Goal: Information Seeking & Learning: Check status

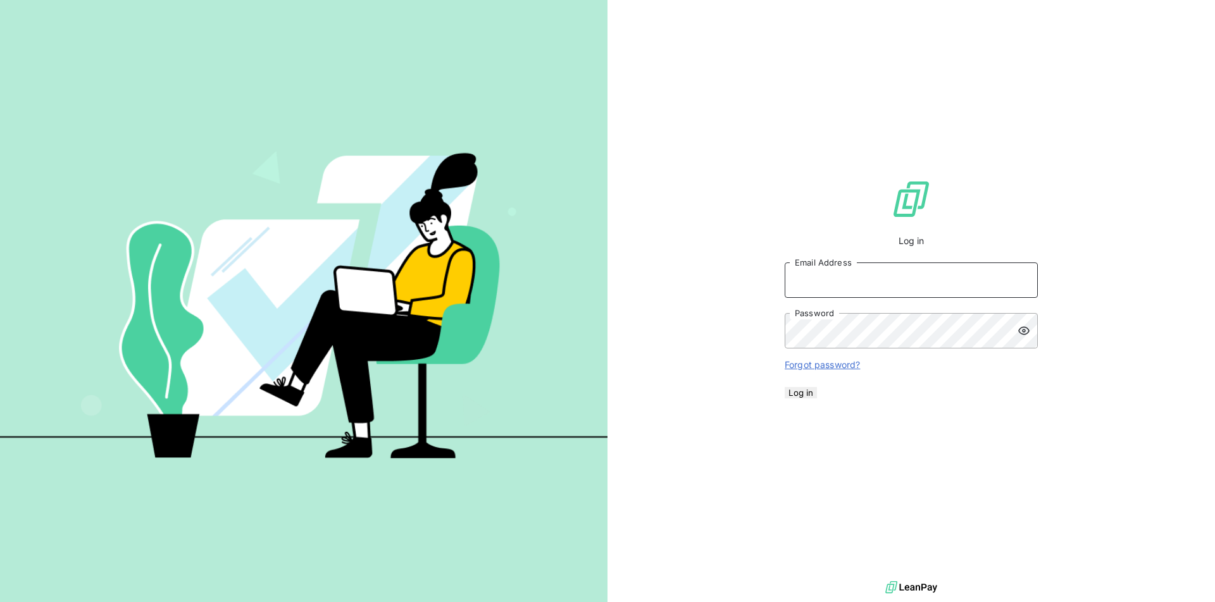
click at [886, 282] on input "Email Address" at bounding box center [911, 280] width 253 height 35
type input "[EMAIL_ADDRESS][PERSON_NAME][DOMAIN_NAME]"
click at [817, 399] on button "Log in" at bounding box center [801, 392] width 32 height 11
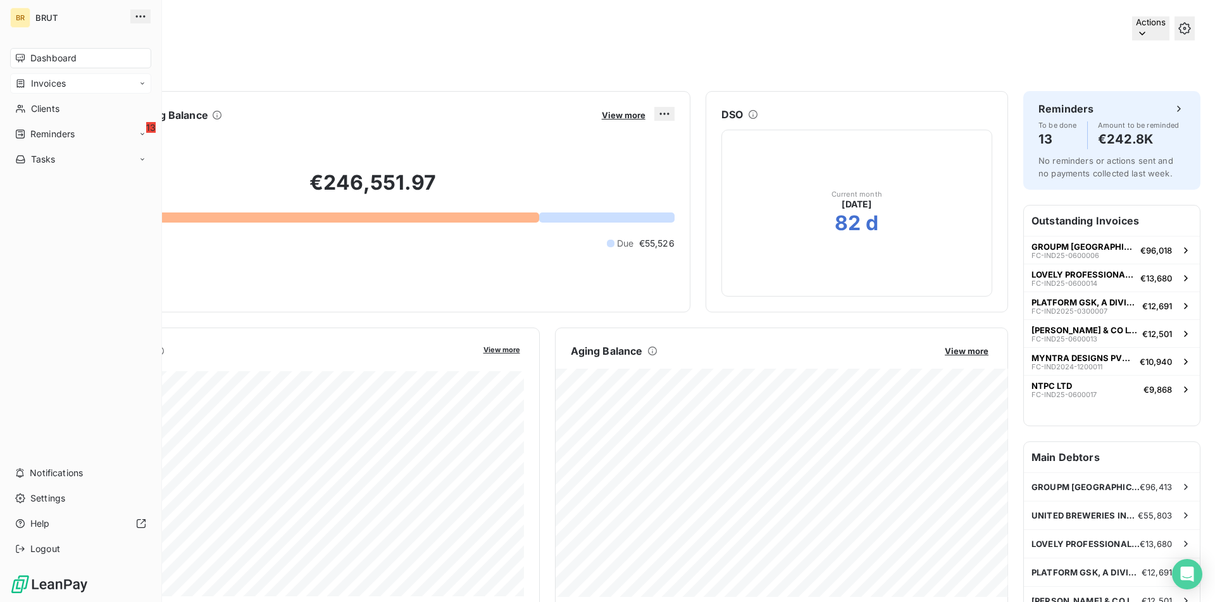
click at [53, 86] on span "Invoices" at bounding box center [48, 83] width 35 height 13
click at [82, 94] on div "Invoices Invoices Credit notes" at bounding box center [80, 108] width 141 height 71
click at [82, 109] on div "Invoices" at bounding box center [88, 109] width 126 height 20
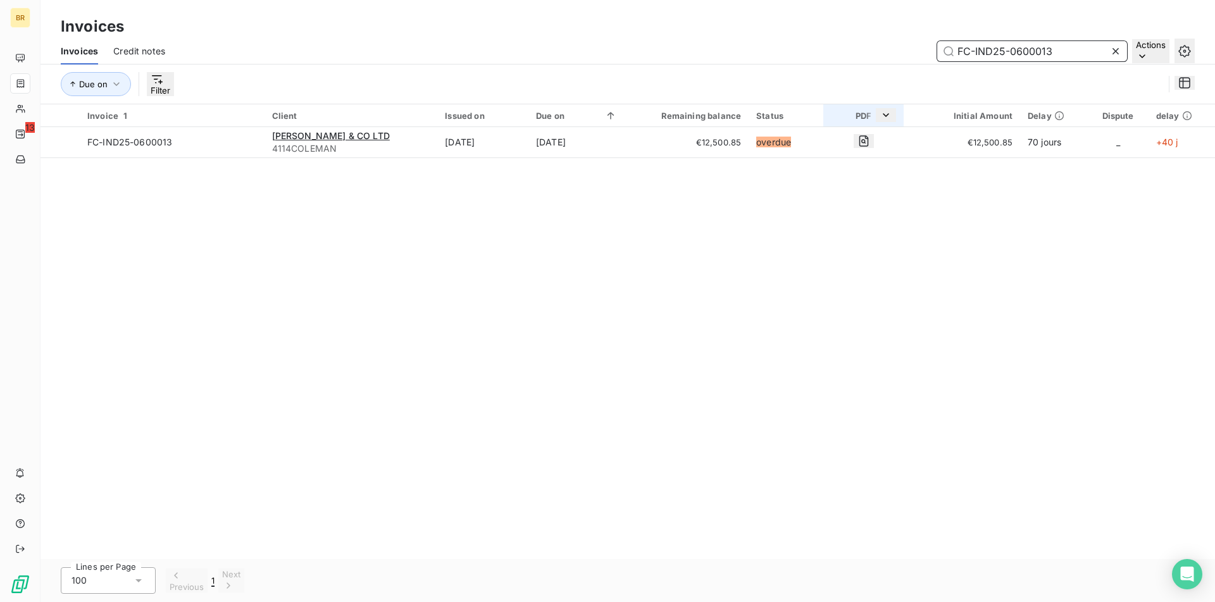
paste input "07"
paste input "025-02"
paste input "text"
paste input "300005"
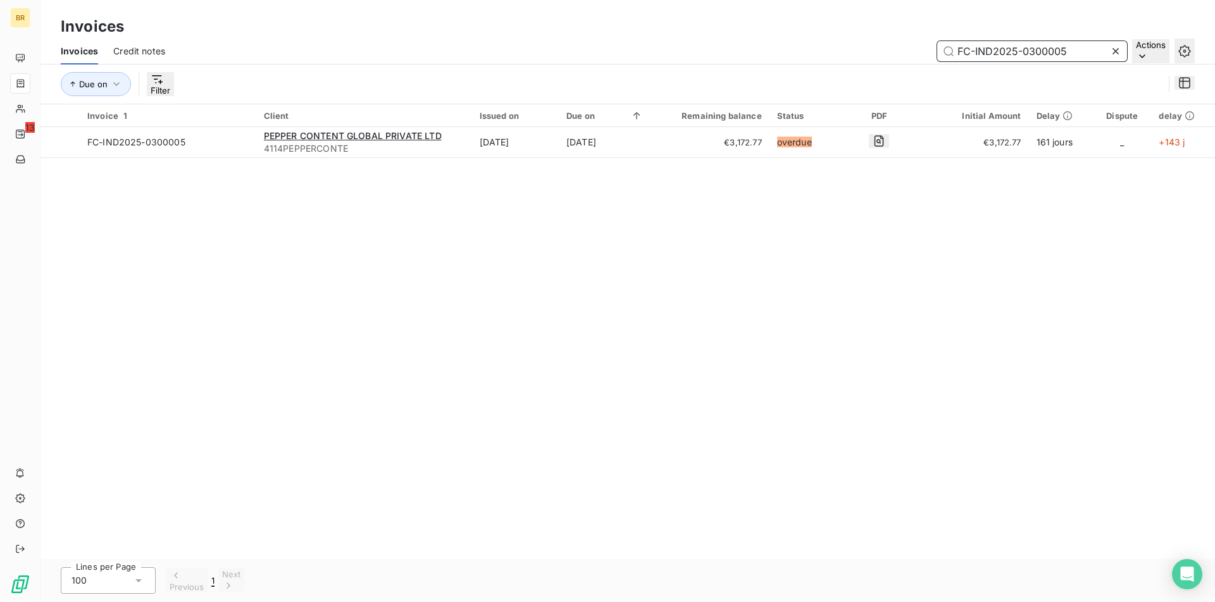
type input "FC-IND2025-0300005"
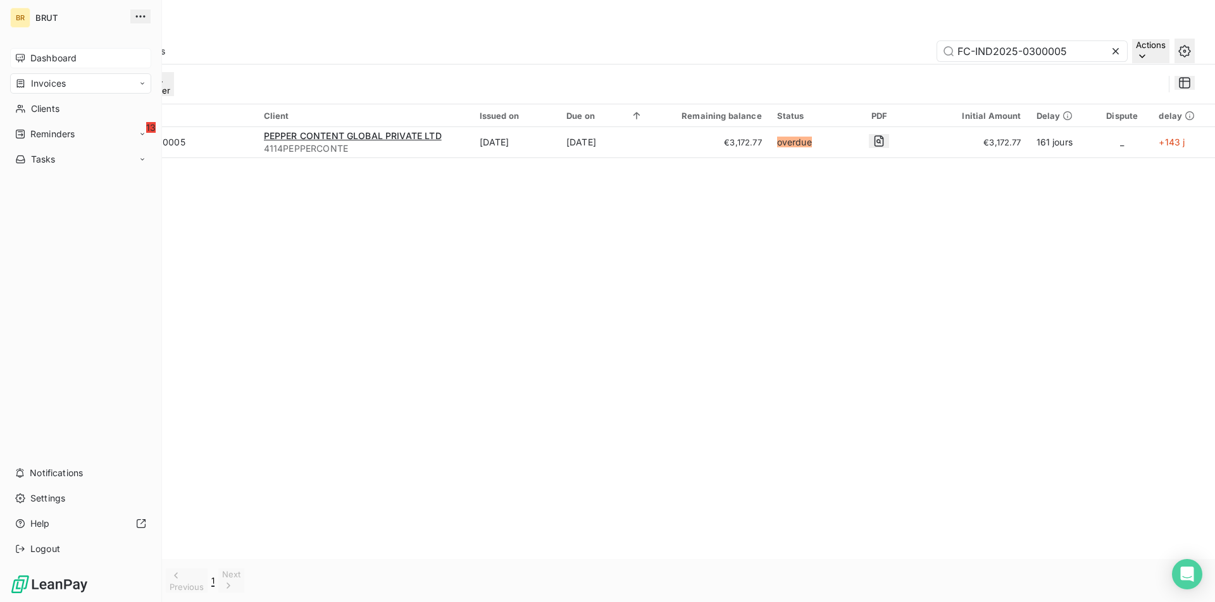
click at [35, 59] on span "Dashboard" at bounding box center [53, 58] width 46 height 13
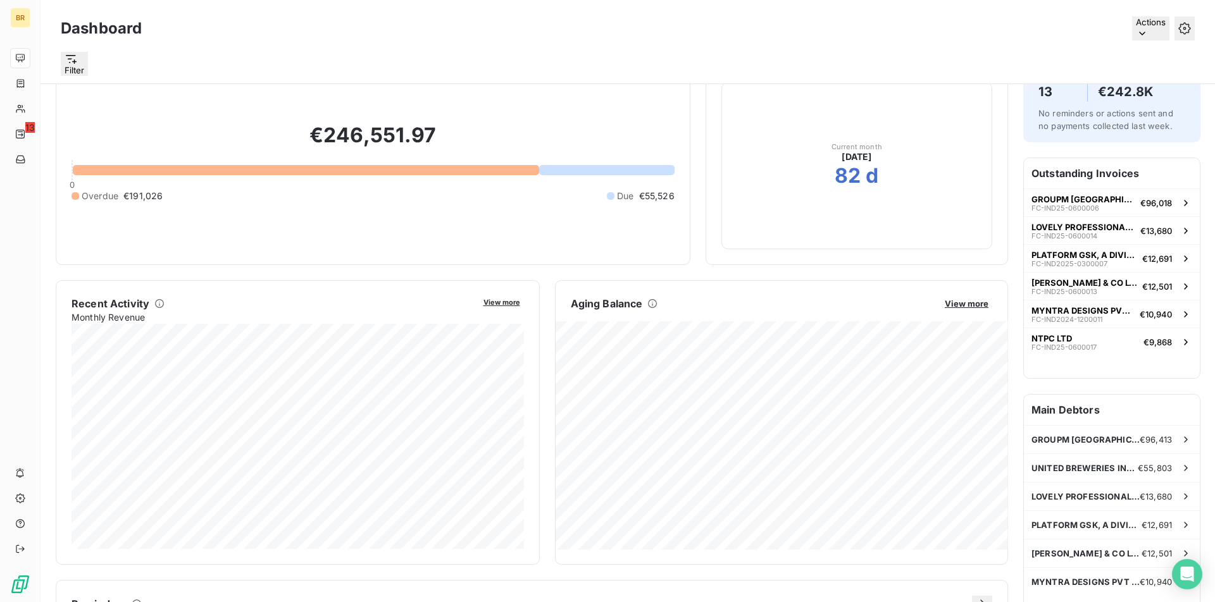
scroll to position [70, 0]
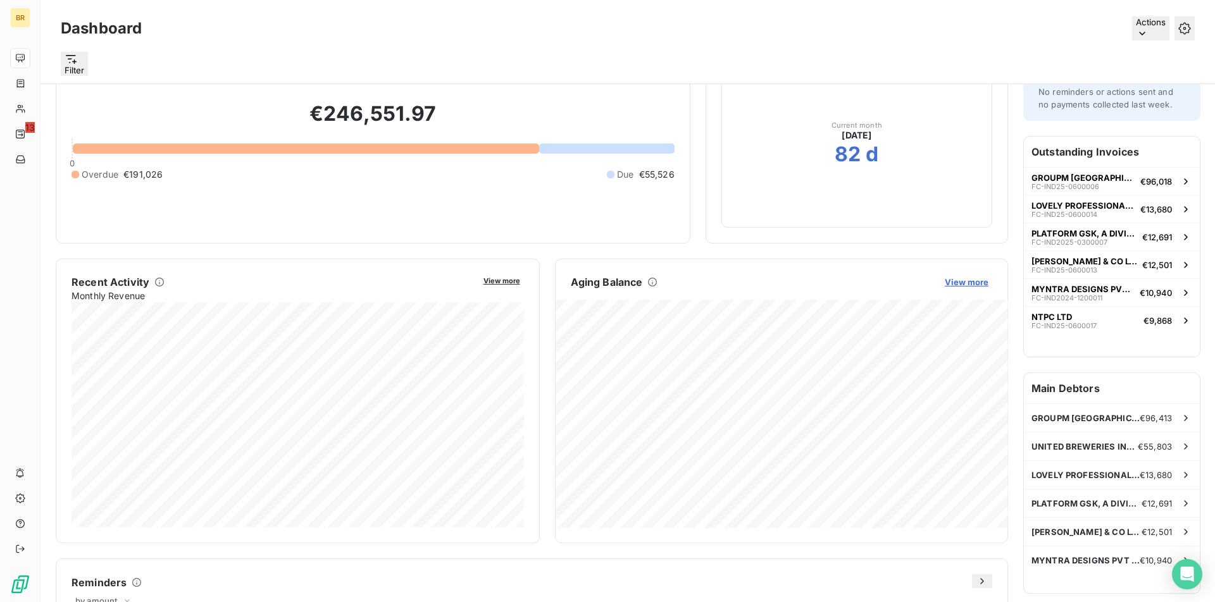
click at [969, 283] on span "View more" at bounding box center [967, 282] width 44 height 10
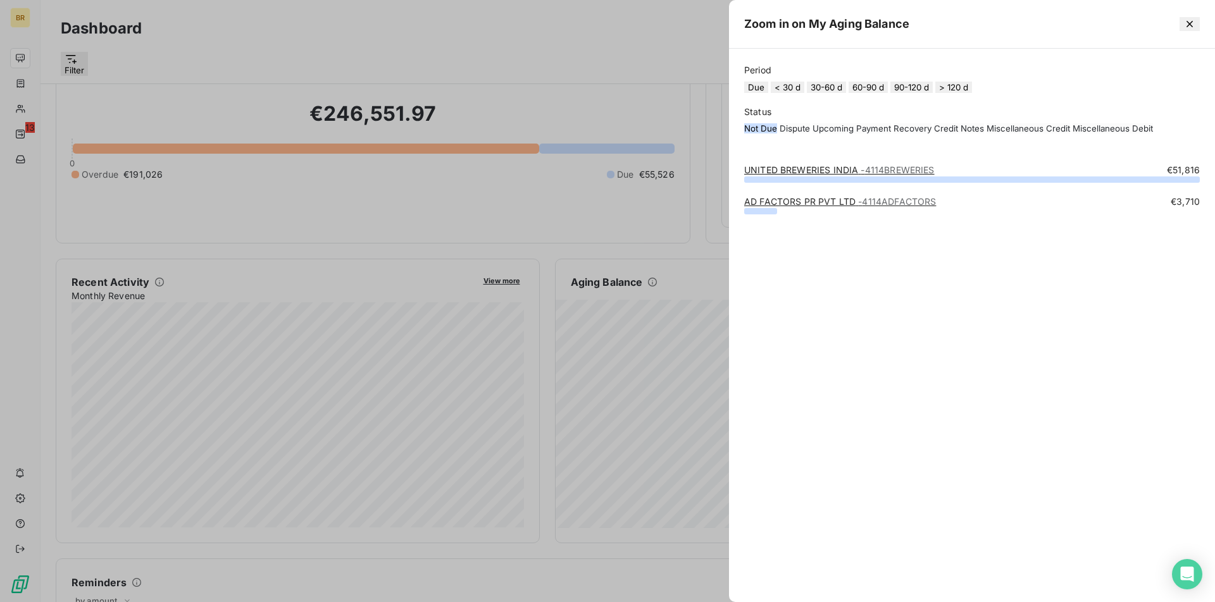
click at [972, 93] on button "> 120 d" at bounding box center [953, 87] width 37 height 11
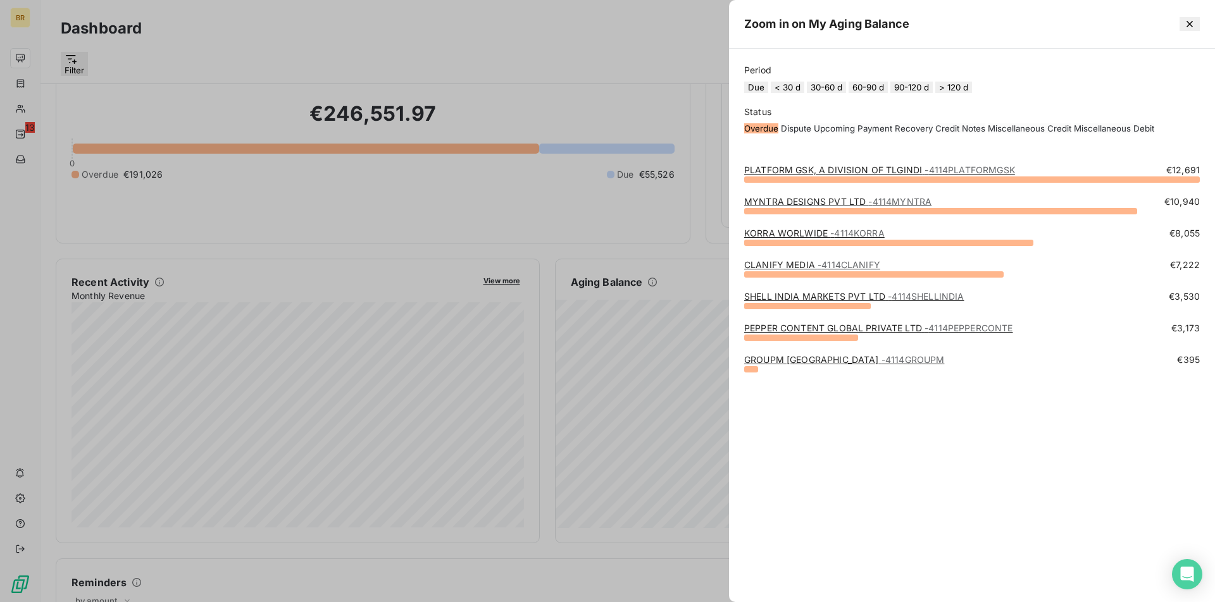
click at [715, 287] on div at bounding box center [607, 301] width 1215 height 602
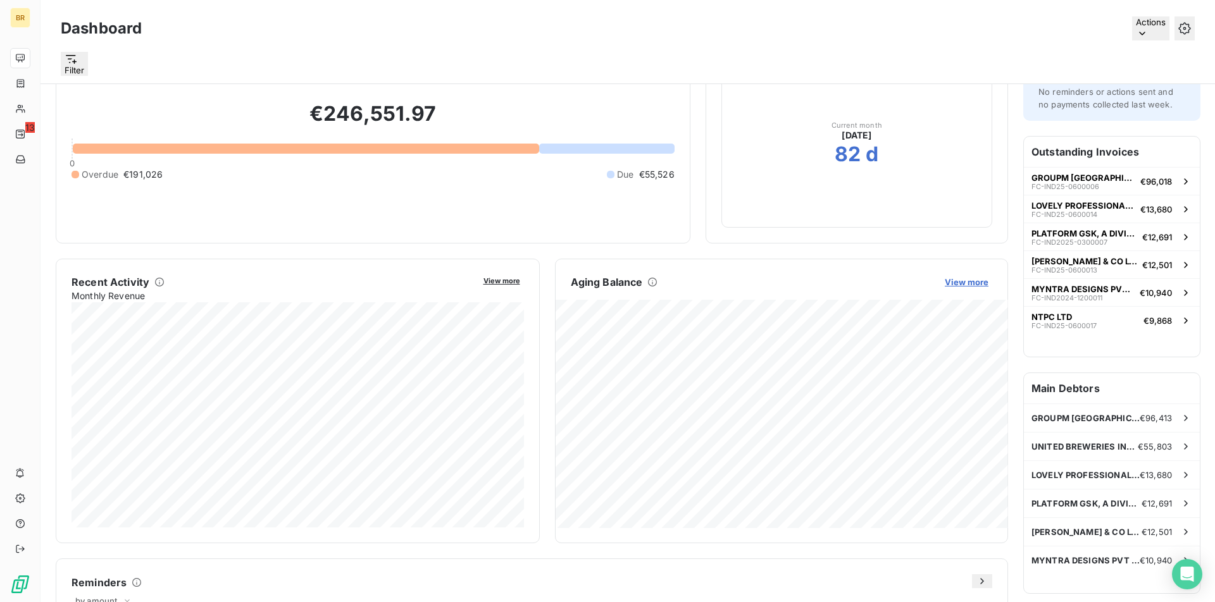
click at [971, 280] on span "View more" at bounding box center [967, 282] width 44 height 10
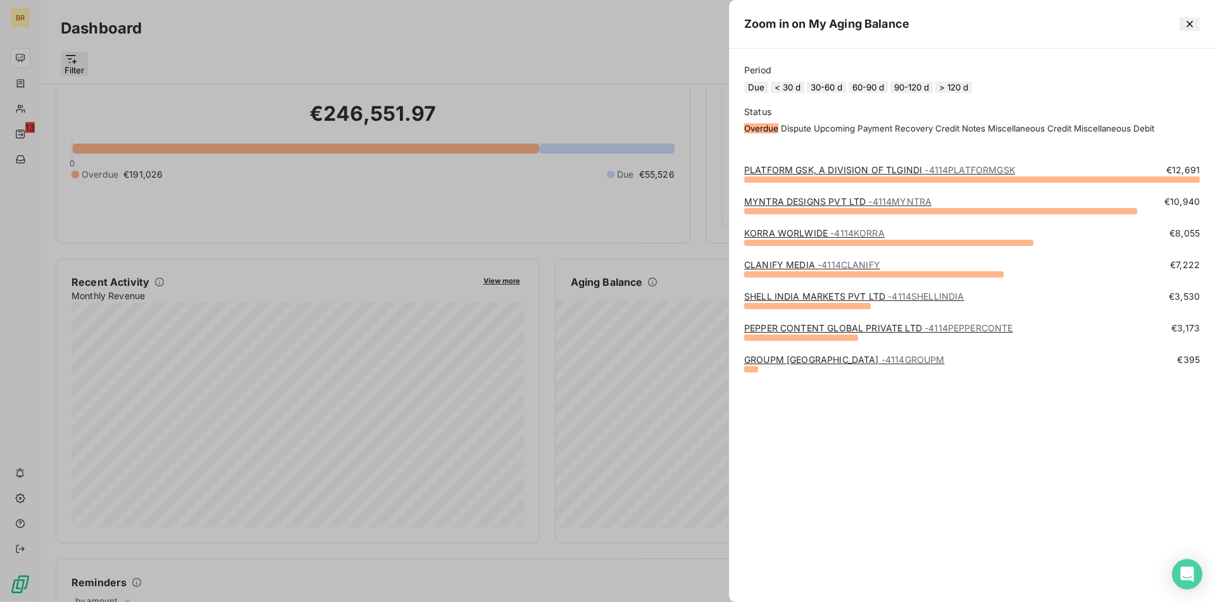
click at [1192, 30] on icon "button" at bounding box center [1189, 24] width 13 height 13
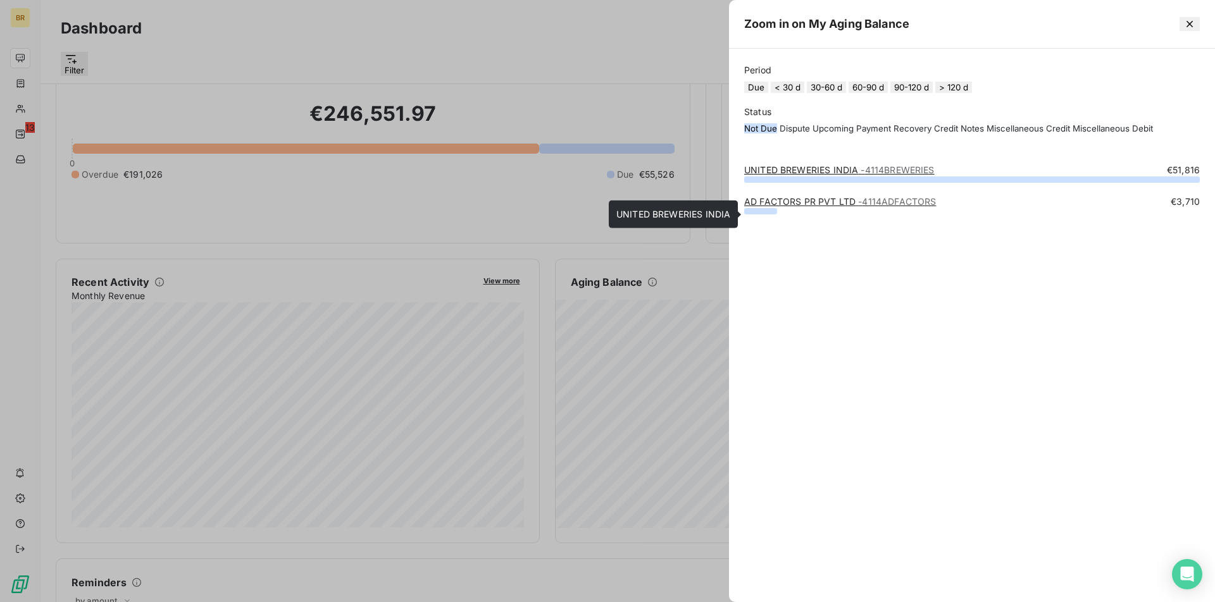
click at [845, 175] on link "UNITED BREWERIES INDIA - 4114BREWERIES" at bounding box center [839, 170] width 190 height 11
click at [846, 177] on div "UNITED BREWERIES INDIA - 4114BREWERIES" at bounding box center [839, 170] width 190 height 13
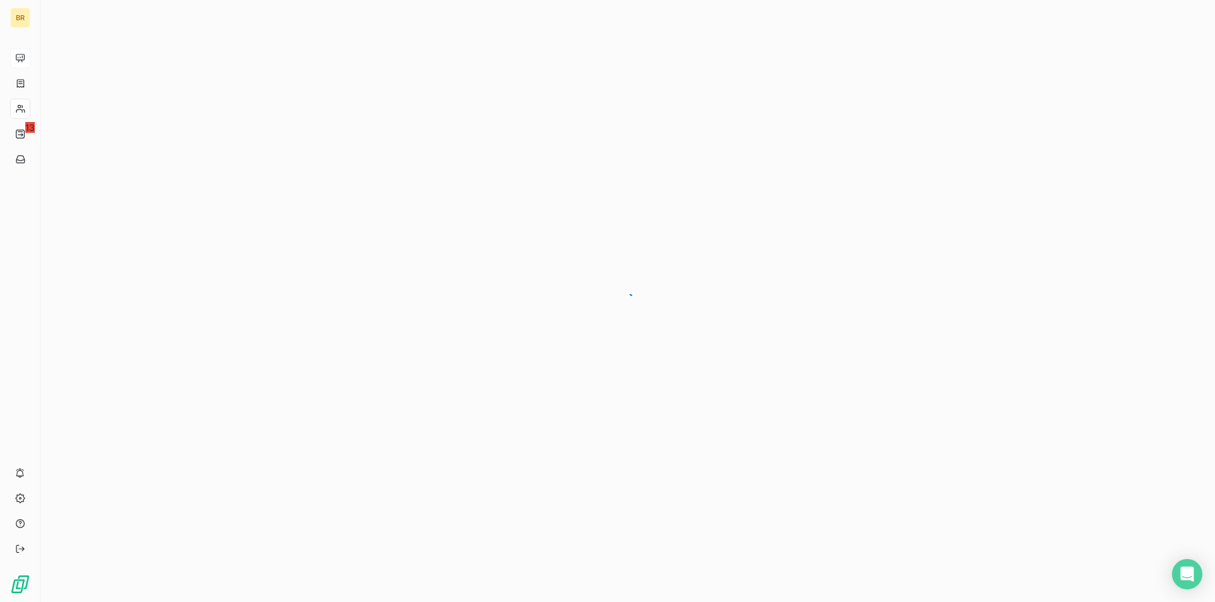
click at [846, 220] on div at bounding box center [627, 301] width 1174 height 602
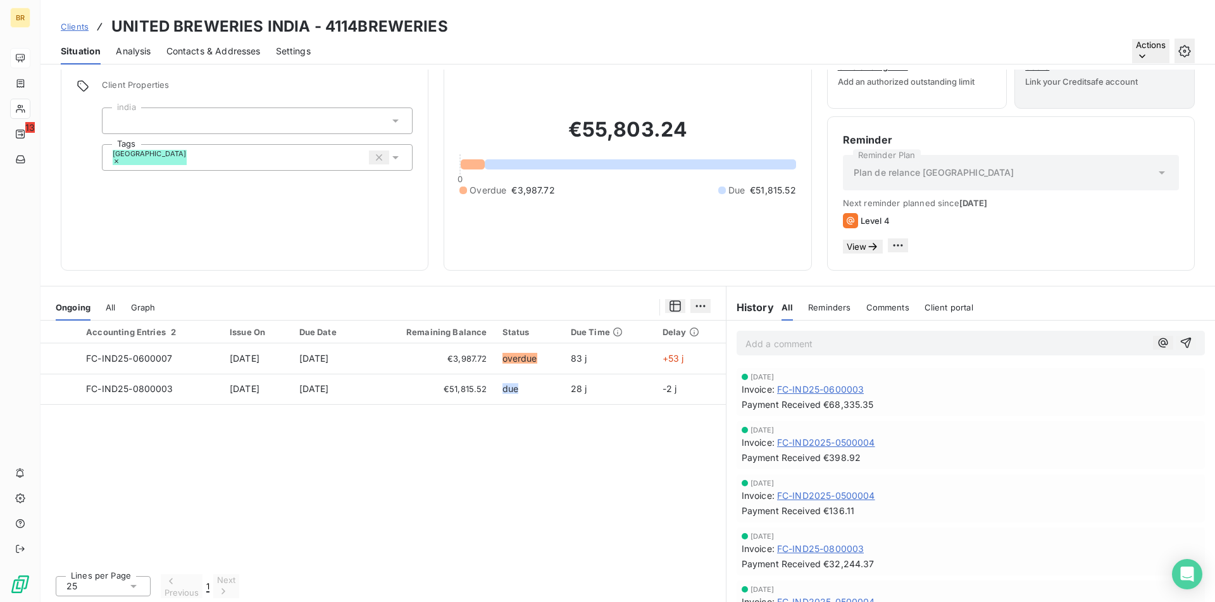
scroll to position [59, 0]
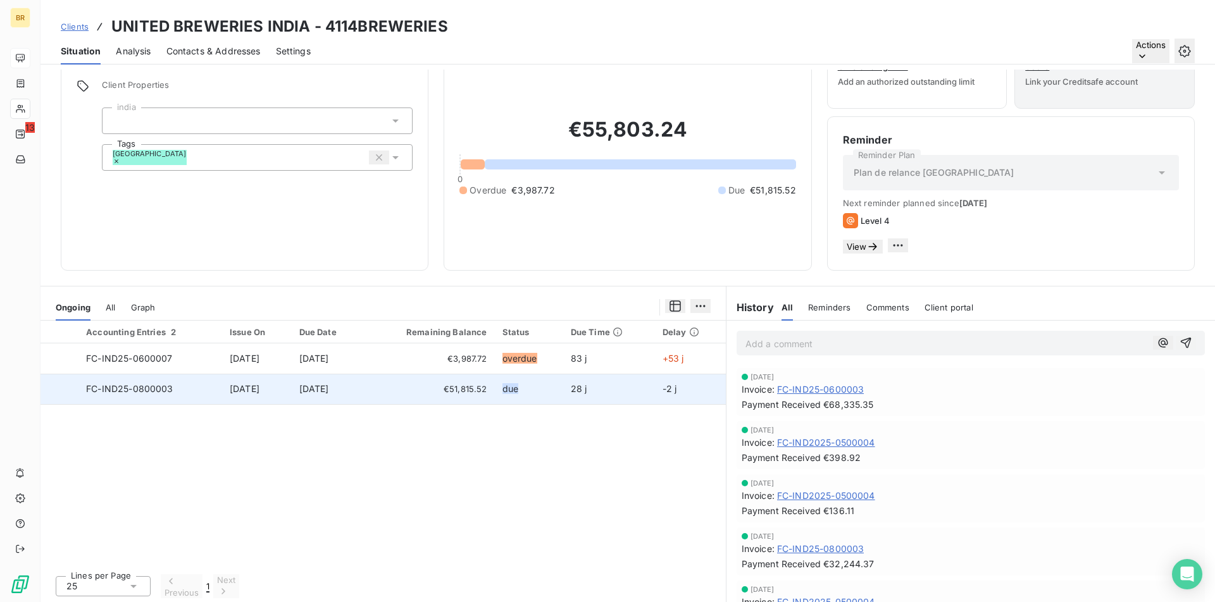
click at [402, 386] on span "€51,815.52" at bounding box center [429, 389] width 116 height 13
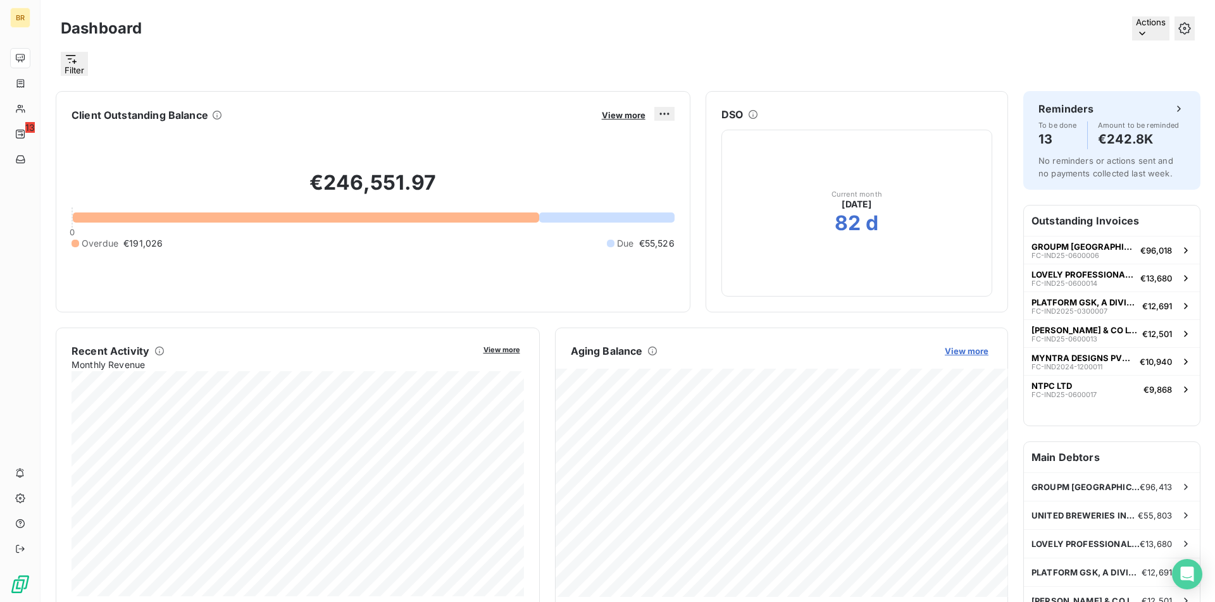
click at [971, 352] on span "View more" at bounding box center [967, 351] width 44 height 10
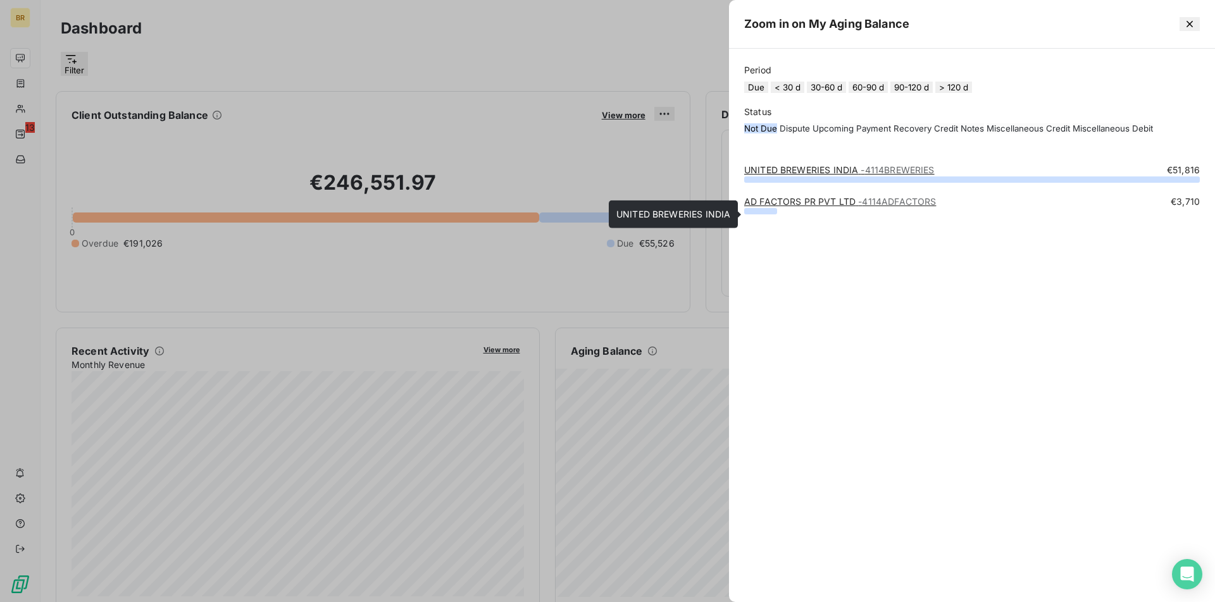
click at [861, 175] on span "- 4114BREWERIES" at bounding box center [897, 170] width 73 height 11
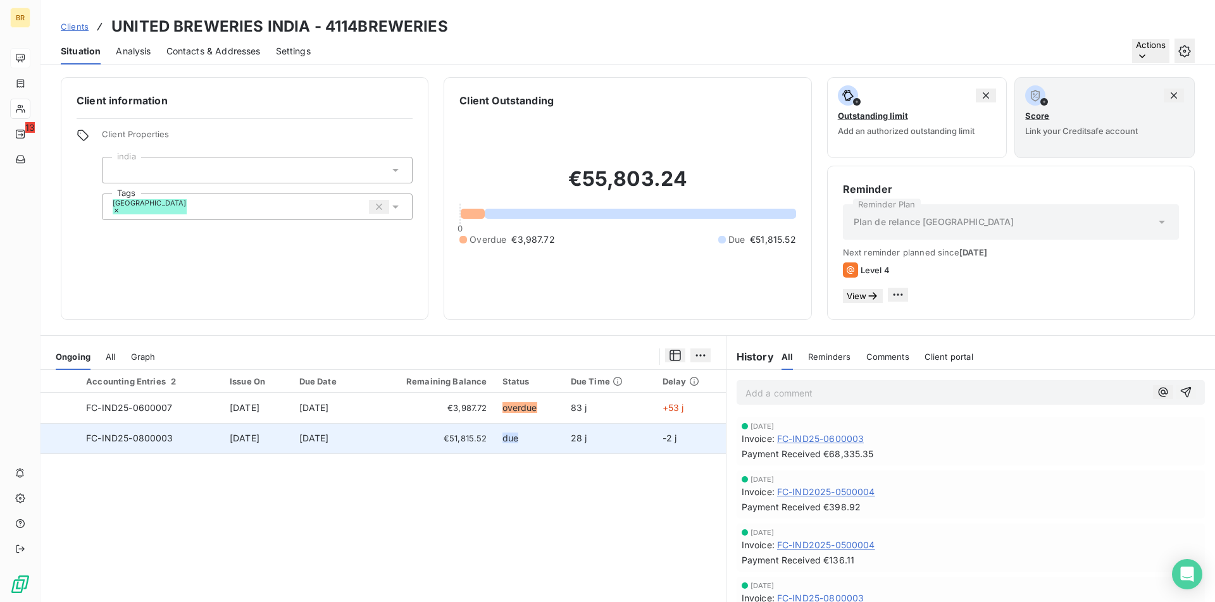
click at [313, 451] on td "[DATE]" at bounding box center [328, 438] width 72 height 30
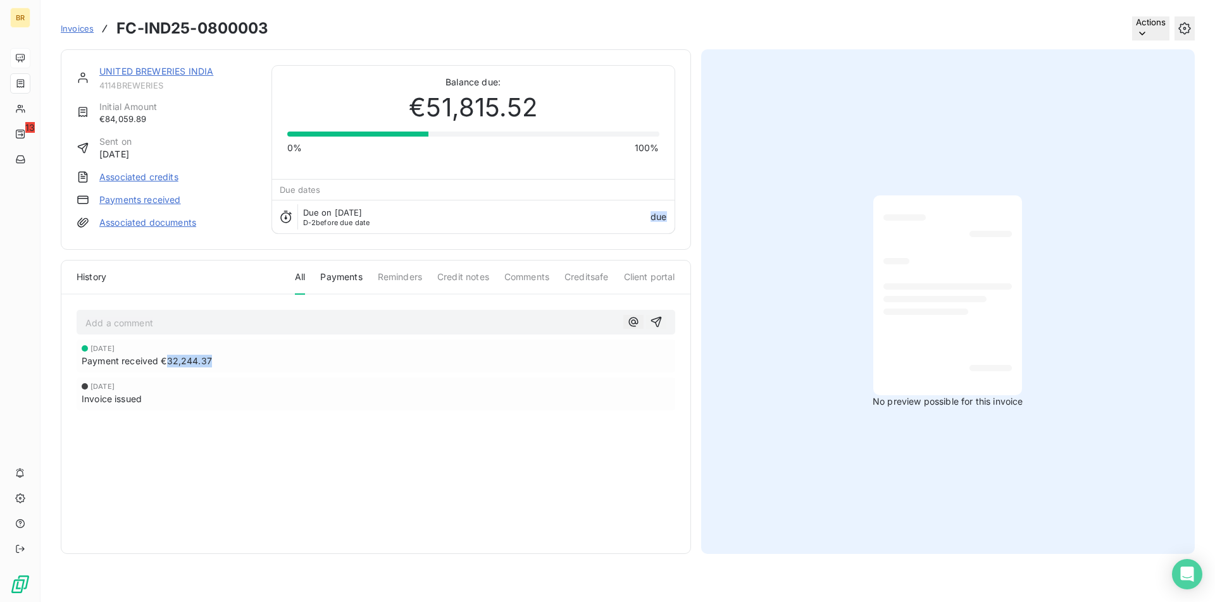
drag, startPoint x: 215, startPoint y: 360, endPoint x: 164, endPoint y: 359, distance: 50.6
click at [164, 359] on div "Payment received €32,244.37" at bounding box center [376, 361] width 588 height 13
copy span "32,244.37"
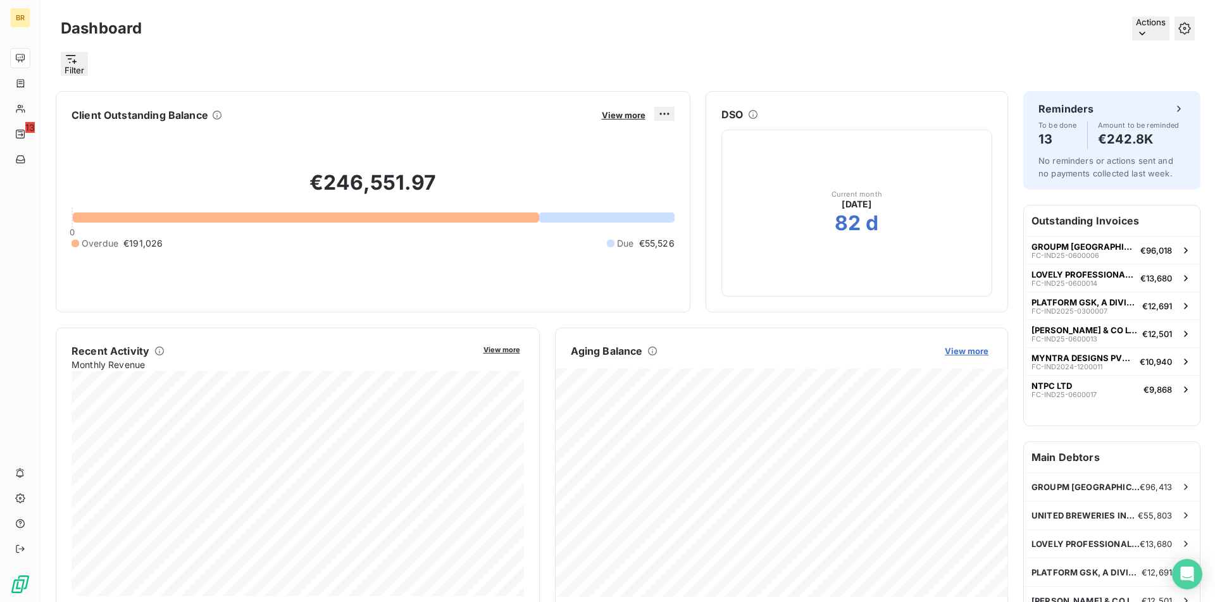
click at [978, 355] on span "View more" at bounding box center [967, 351] width 44 height 10
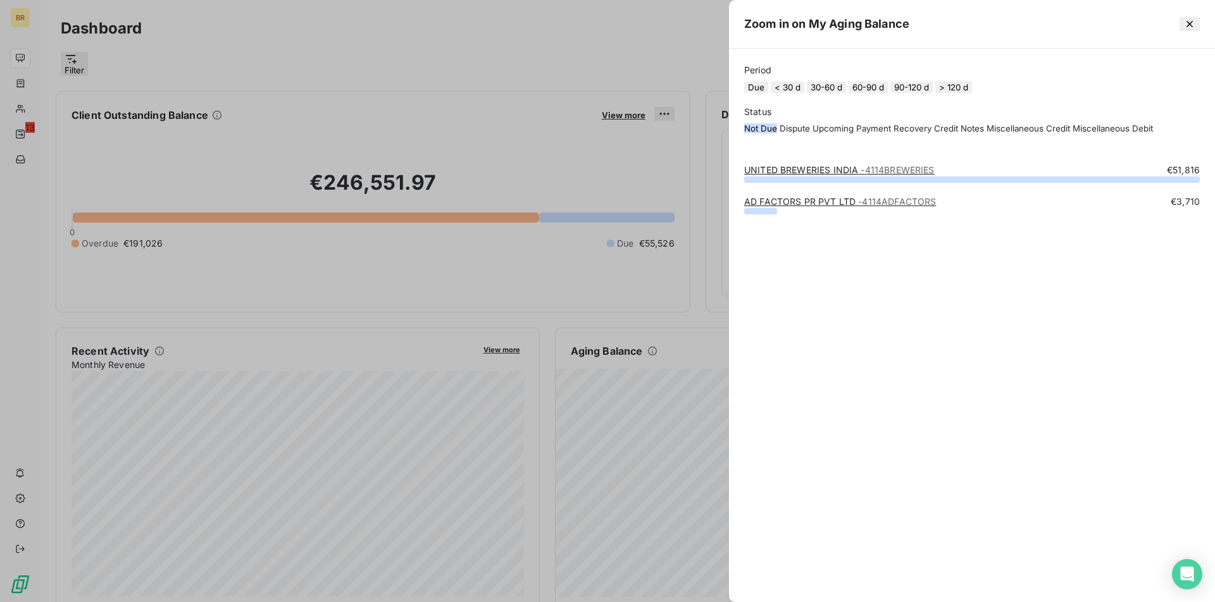
click at [907, 207] on span "- 4114ADFACTORS" at bounding box center [897, 201] width 78 height 11
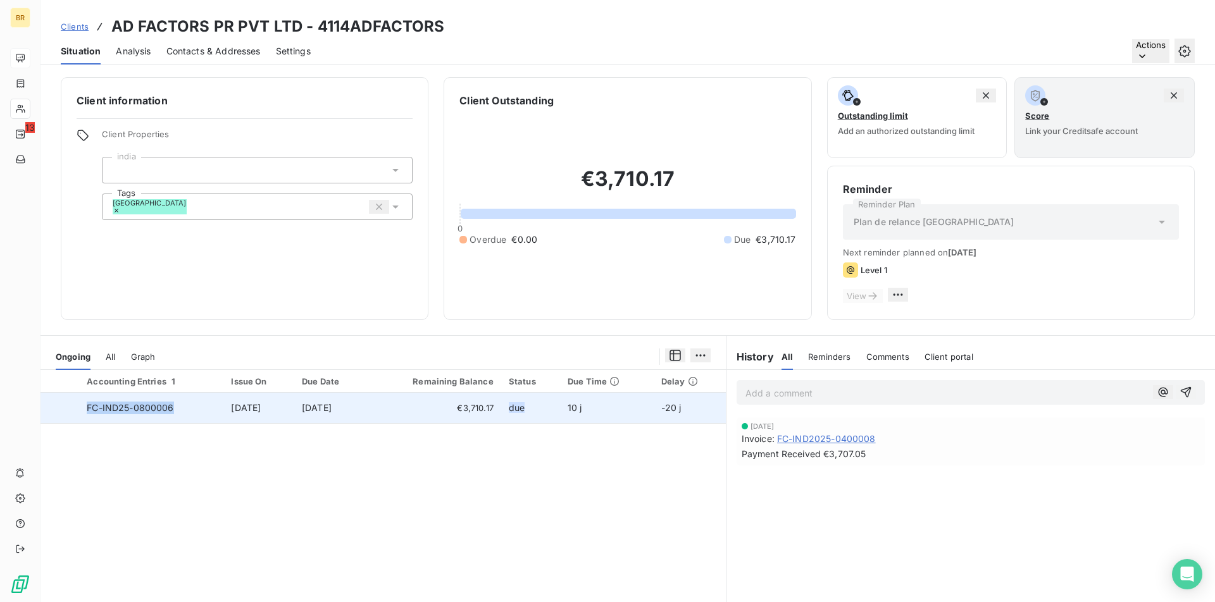
copy span "FC-IND25-0800006"
drag, startPoint x: 194, startPoint y: 416, endPoint x: 94, endPoint y: 413, distance: 99.4
click at [94, 413] on td "FC-IND25-0800006" at bounding box center [151, 408] width 144 height 30
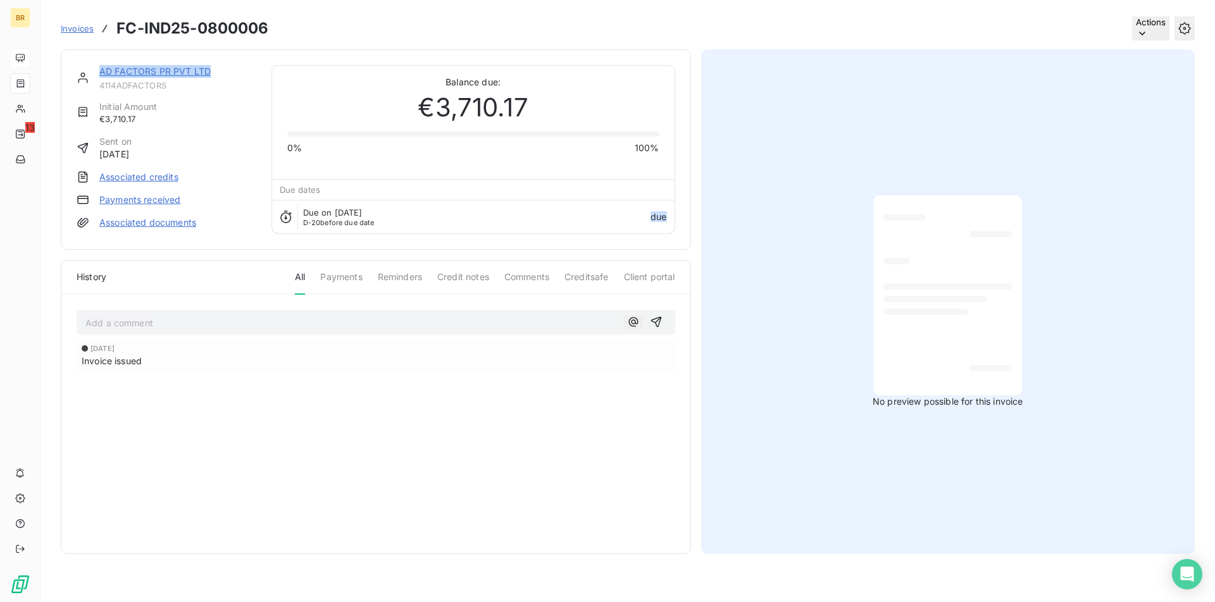
copy link "AD FACTORS PR PVT LTD"
drag, startPoint x: 217, startPoint y: 72, endPoint x: 96, endPoint y: 63, distance: 121.8
click at [96, 63] on div "AD FACTORS PR PVT LTD 4114ADFACTORS Initial Amount €3,710.17 Sent on [DATE] Ass…" at bounding box center [376, 149] width 630 height 201
drag, startPoint x: 279, startPoint y: 34, endPoint x: 111, endPoint y: 27, distance: 167.8
click at [111, 27] on div "Invoices FC-IND25-0800006 Actions" at bounding box center [628, 28] width 1134 height 27
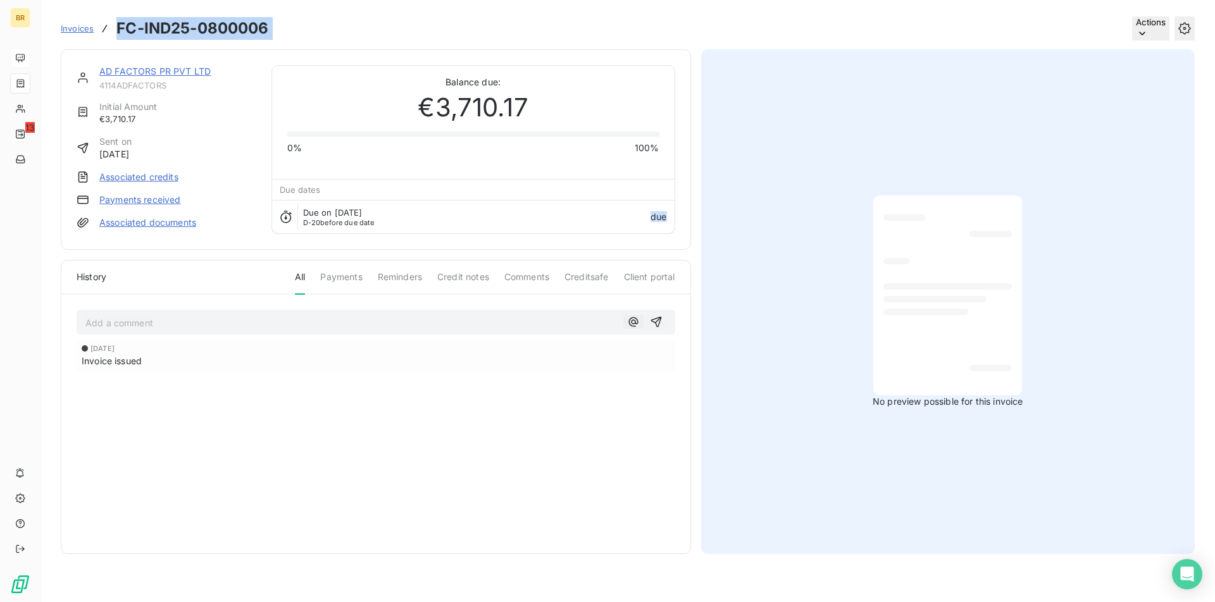
copy section "FC-IND25-0800006 Actions"
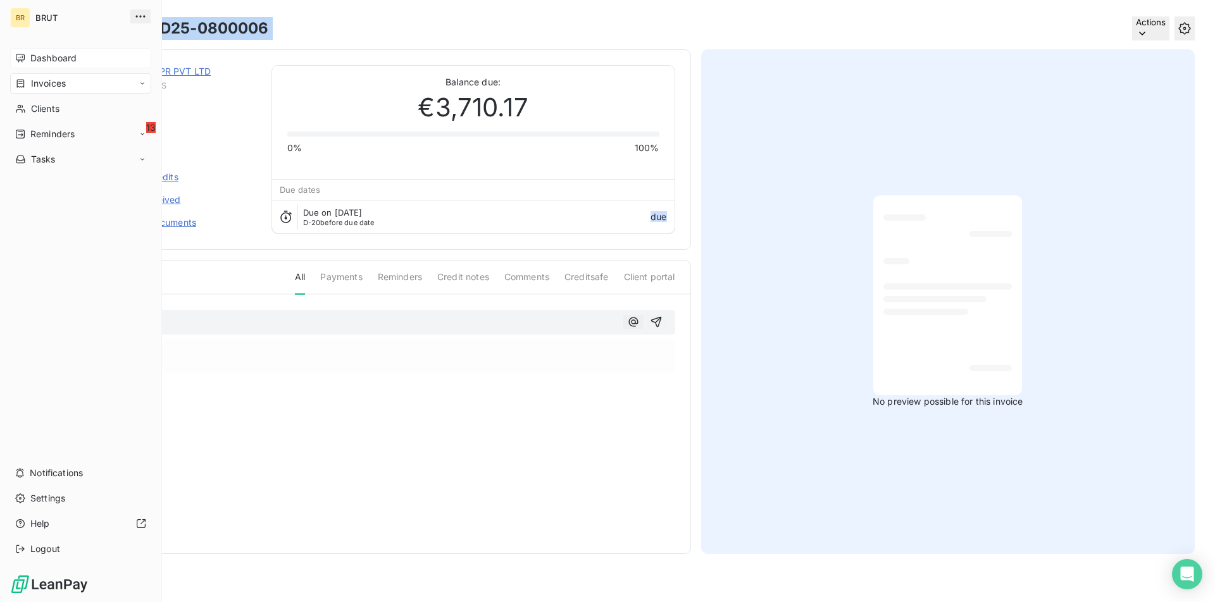
click at [30, 54] on span "Dashboard" at bounding box center [53, 58] width 46 height 13
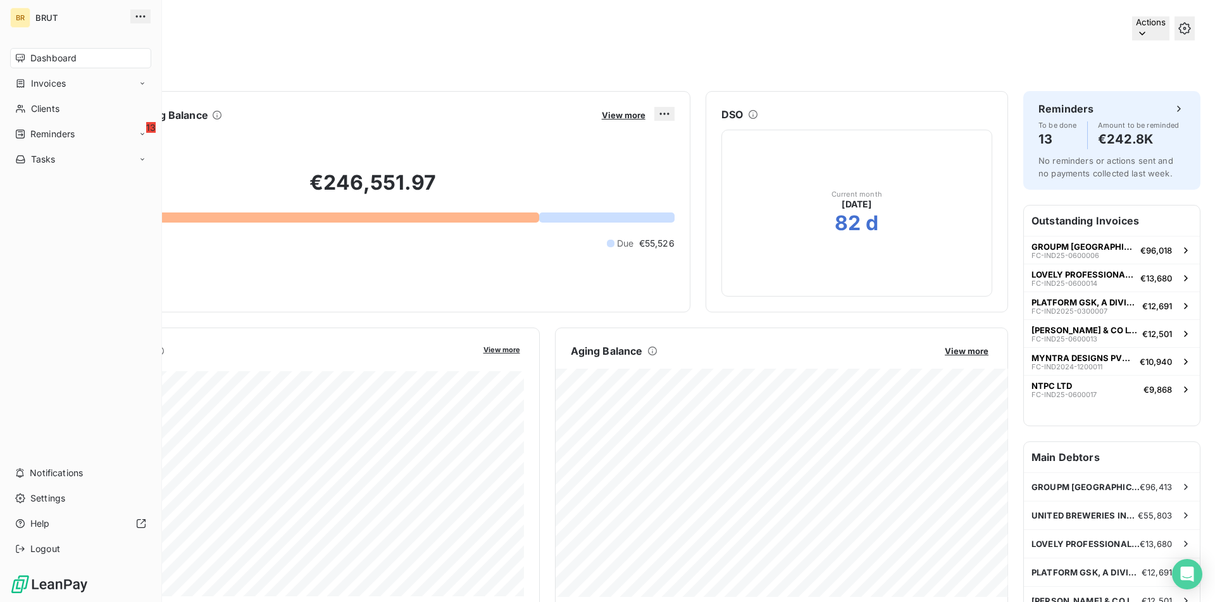
click at [33, 60] on span "Dashboard" at bounding box center [53, 58] width 46 height 13
click at [20, 84] on icon at bounding box center [21, 83] width 8 height 8
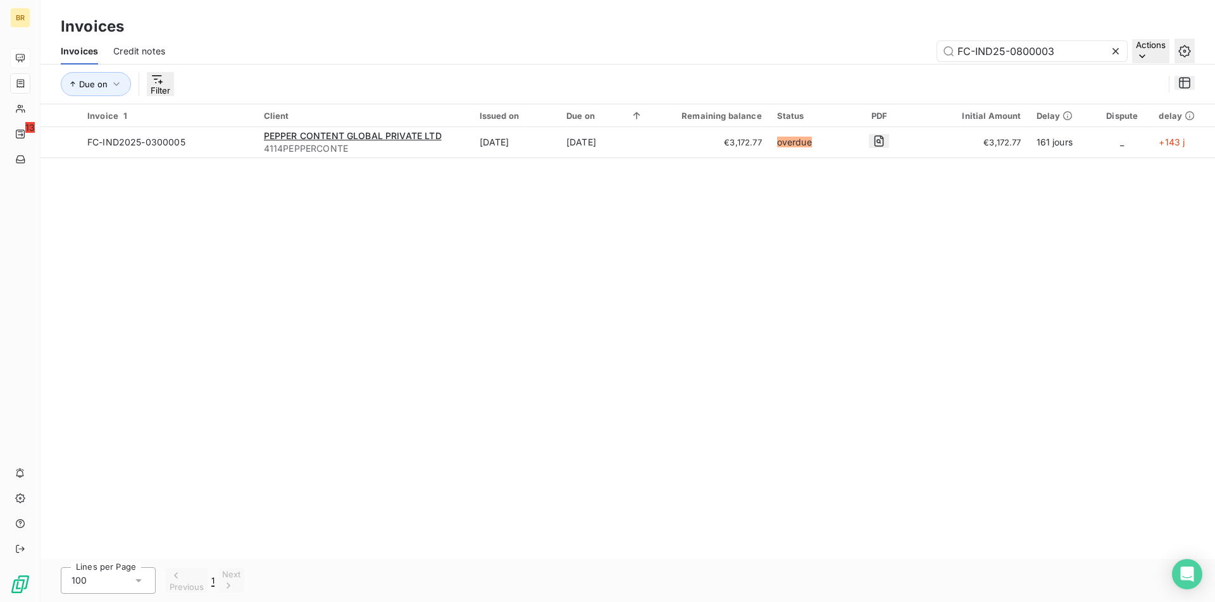
type input "FC-IND25-0800003"
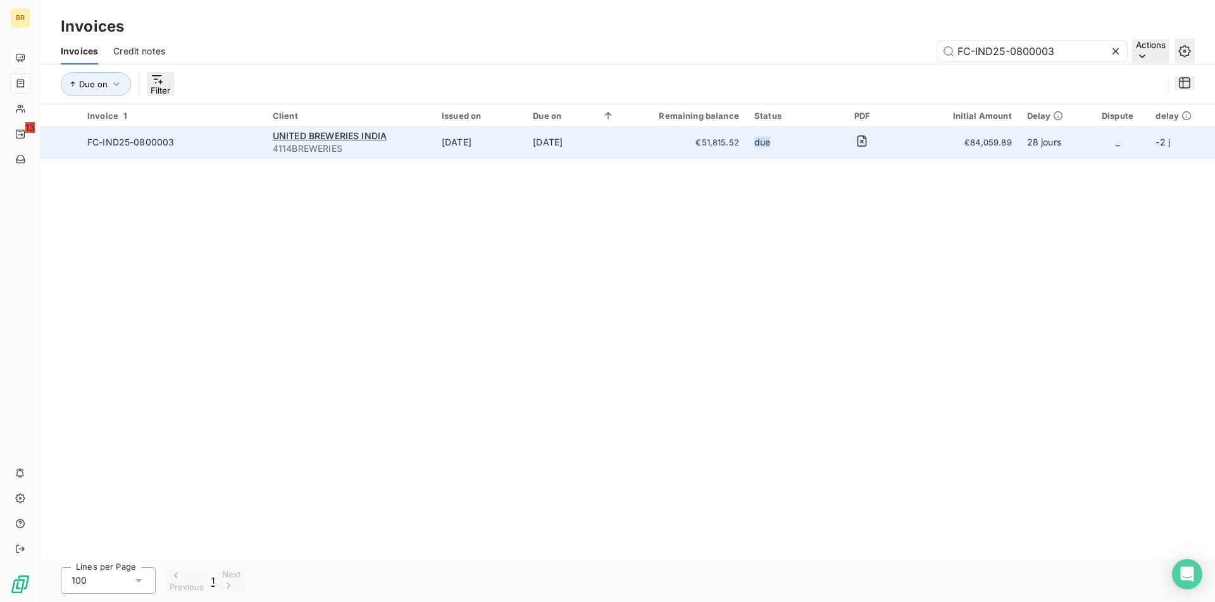
click at [652, 150] on td "€51,815.52" at bounding box center [684, 142] width 125 height 30
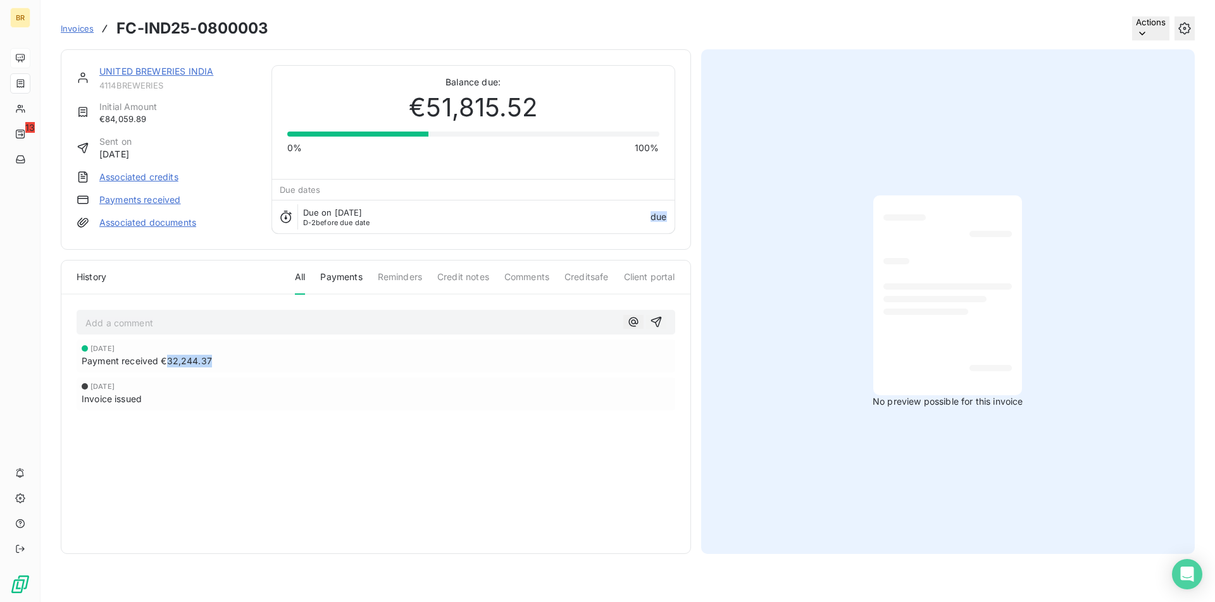
copy span "32,244.37"
drag, startPoint x: 168, startPoint y: 361, endPoint x: 242, endPoint y: 358, distance: 74.1
click at [242, 358] on div "Payment received €32,244.37" at bounding box center [376, 361] width 588 height 13
copy span "51,815.52"
drag, startPoint x: 425, startPoint y: 113, endPoint x: 564, endPoint y: 113, distance: 138.6
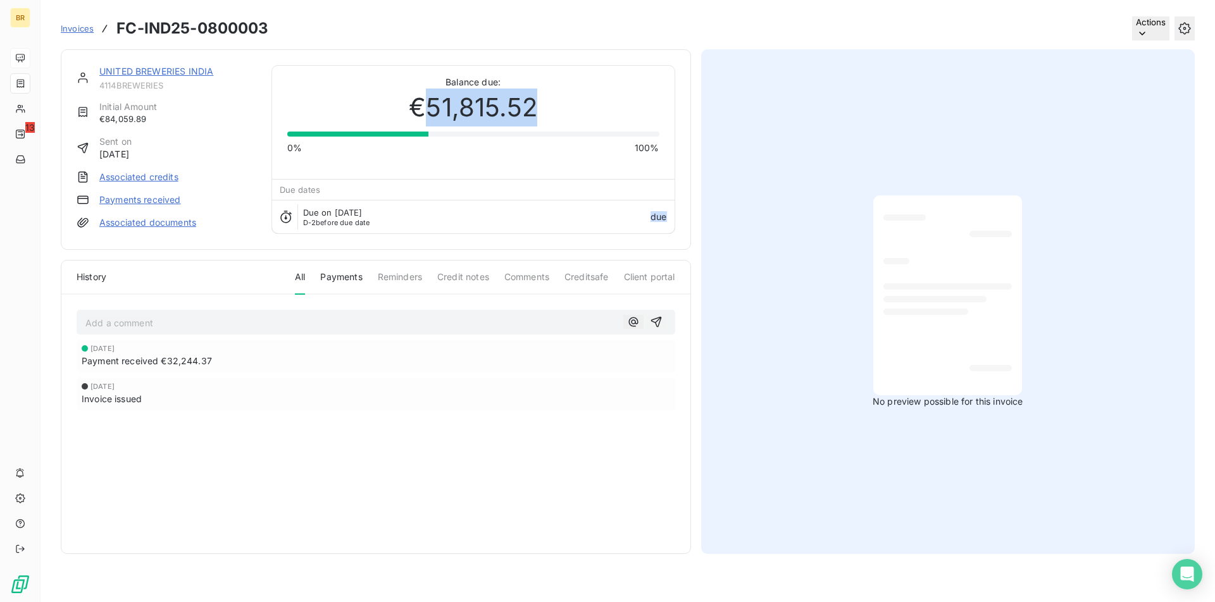
click at [564, 113] on div "€51,815.52" at bounding box center [473, 108] width 372 height 38
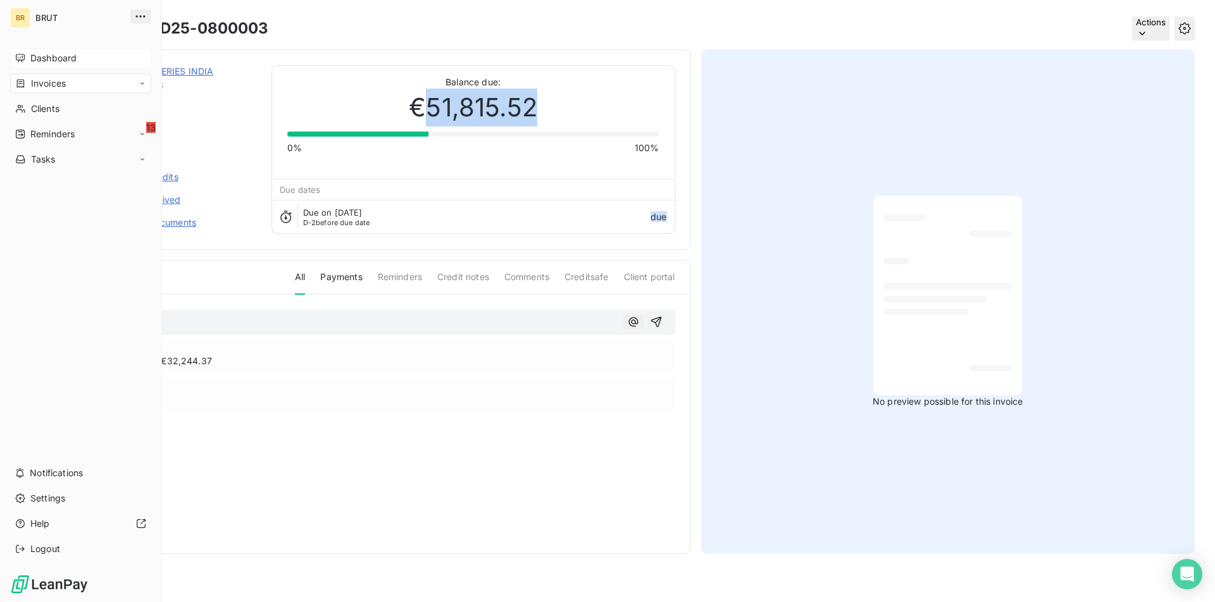
click at [37, 68] on nav "Dashboard Invoices Clients 13 Reminders Tasks" at bounding box center [80, 108] width 141 height 121
click at [37, 63] on span "Dashboard" at bounding box center [53, 58] width 46 height 13
